Goal: Register for event/course

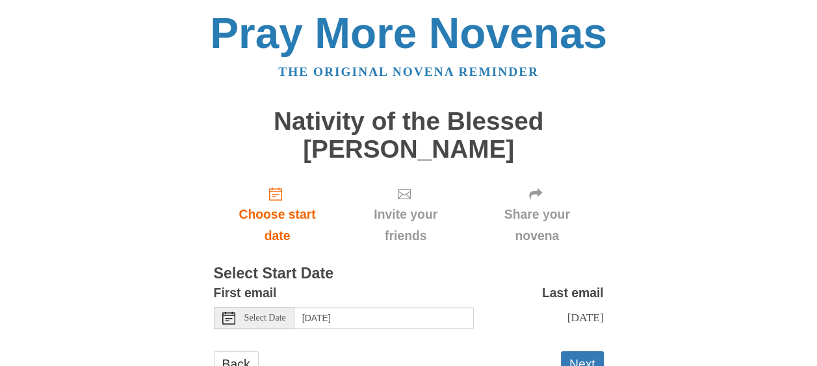
click at [405, 194] on use at bounding box center [404, 194] width 13 height 10
click at [404, 190] on icon at bounding box center [404, 194] width 13 height 13
drag, startPoint x: 403, startPoint y: 200, endPoint x: 425, endPoint y: 205, distance: 22.7
click at [403, 200] on icon at bounding box center [404, 194] width 13 height 13
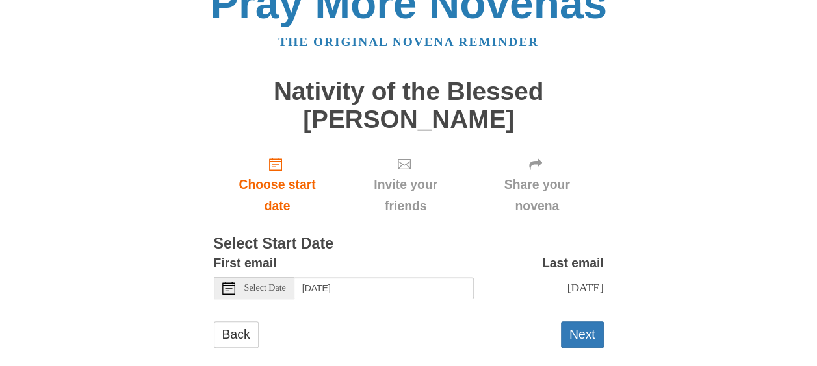
scroll to position [49, 0]
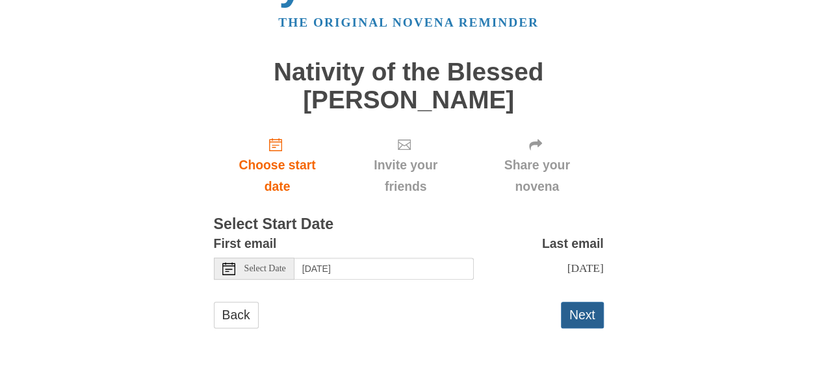
click at [585, 312] on button "Next" at bounding box center [582, 315] width 43 height 27
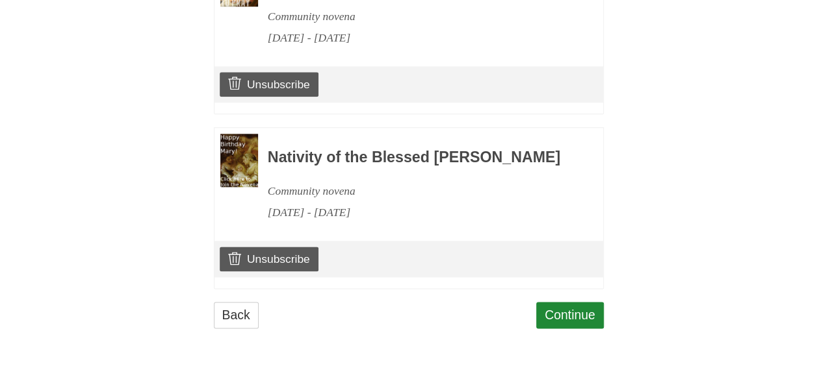
scroll to position [743, 0]
click at [566, 327] on link "Continue" at bounding box center [570, 315] width 68 height 27
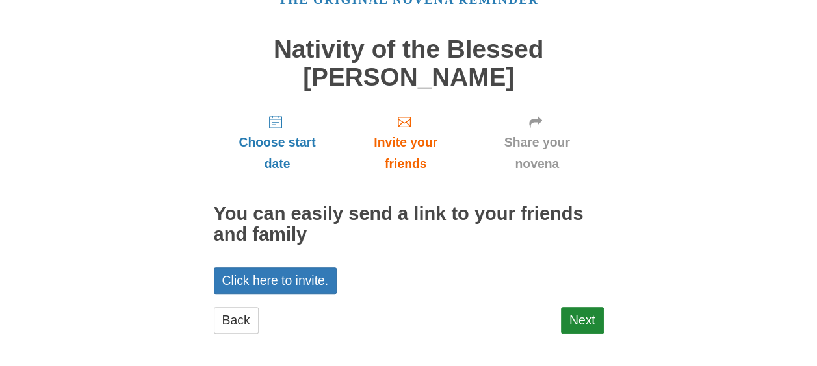
scroll to position [75, 0]
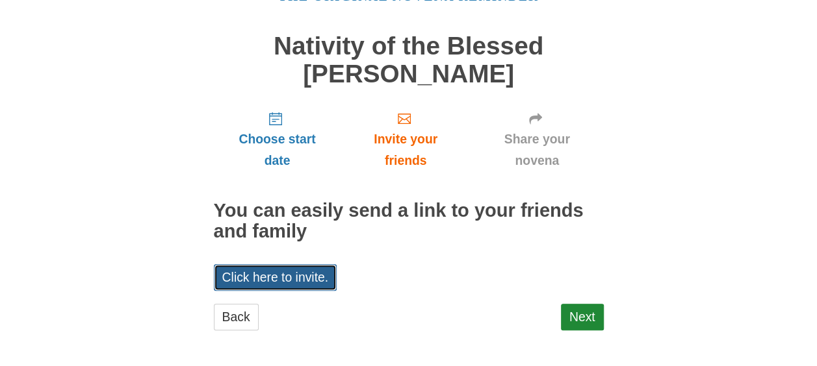
click at [284, 283] on link "Click here to invite." at bounding box center [275, 277] width 123 height 27
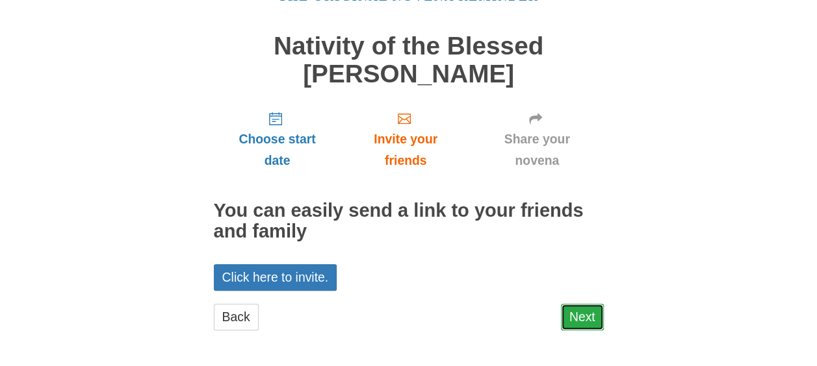
click at [579, 313] on link "Next" at bounding box center [582, 317] width 43 height 27
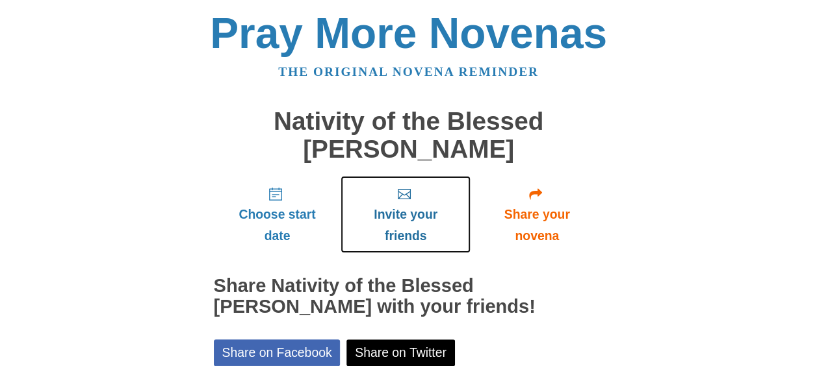
click at [403, 191] on icon "Invite your friends" at bounding box center [404, 194] width 13 height 13
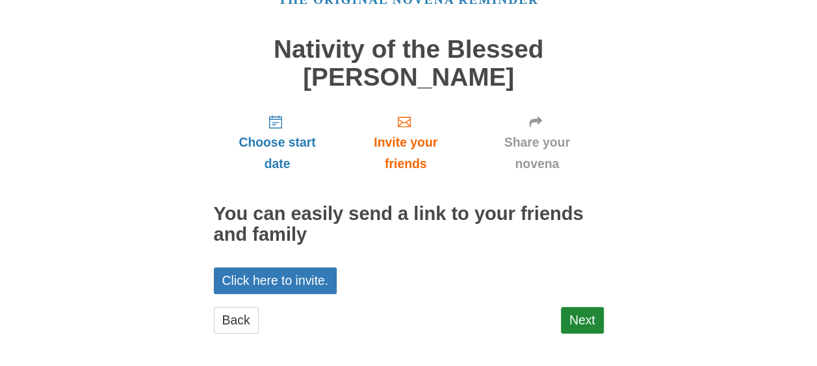
scroll to position [76, 0]
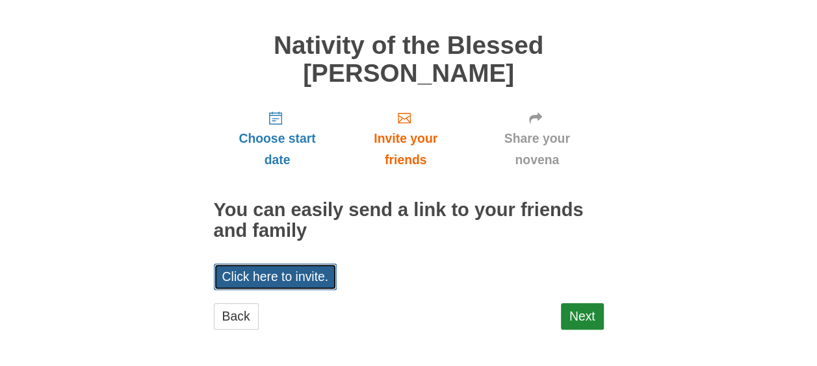
click at [292, 274] on link "Click here to invite." at bounding box center [275, 277] width 123 height 27
